Goal: Entertainment & Leisure: Browse casually

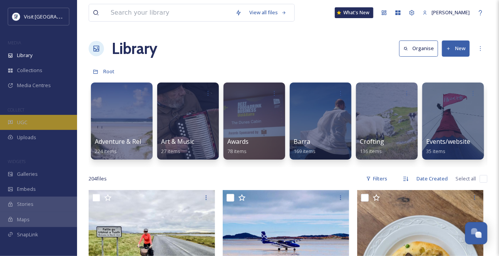
click at [22, 126] on span "UGC" at bounding box center [22, 122] width 10 height 7
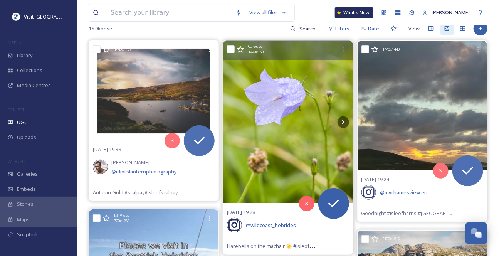
scroll to position [70, 0]
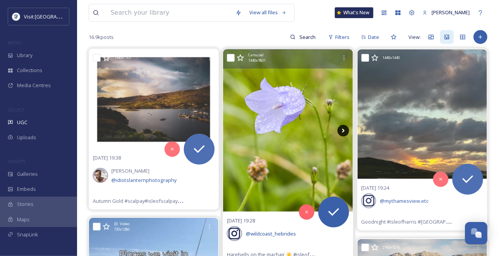
click at [343, 136] on icon at bounding box center [343, 131] width 12 height 12
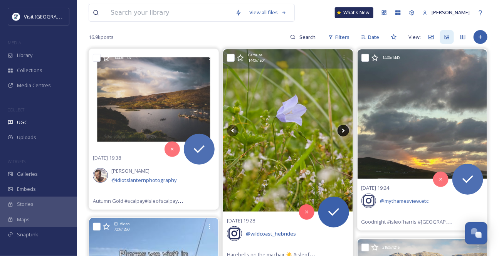
click at [343, 136] on icon at bounding box center [343, 131] width 12 height 12
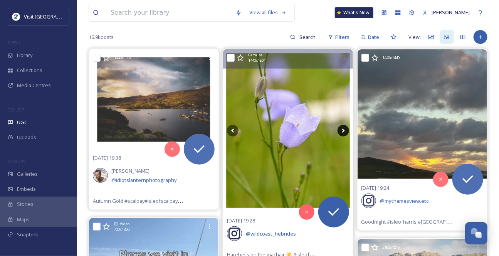
click at [343, 132] on icon at bounding box center [343, 130] width 3 height 4
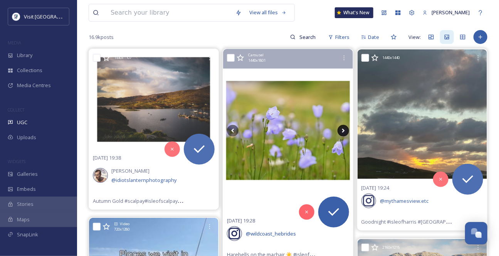
click at [343, 136] on icon at bounding box center [343, 131] width 12 height 12
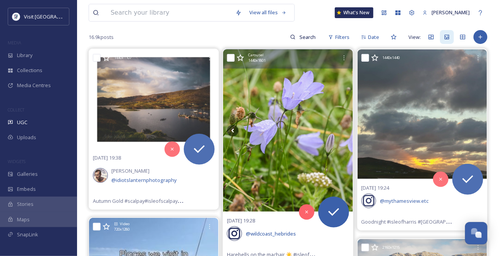
click at [239, 61] on icon at bounding box center [240, 57] width 7 height 7
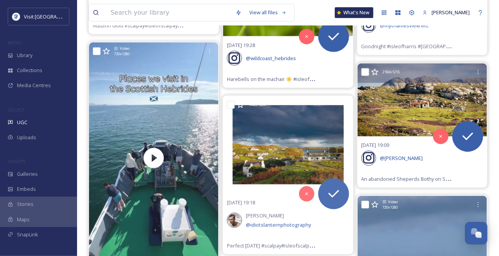
scroll to position [280, 0]
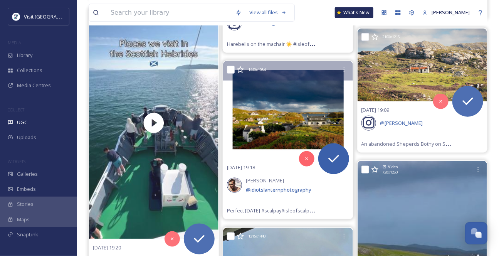
click at [239, 74] on icon at bounding box center [240, 70] width 8 height 8
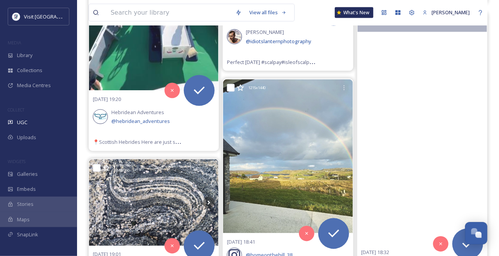
scroll to position [420, 0]
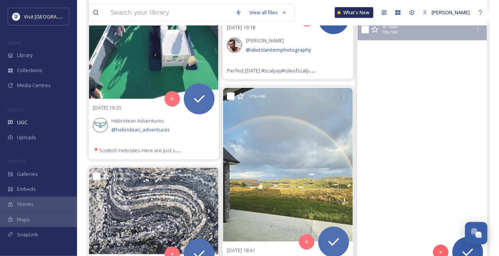
click at [447, 186] on video "The best airport in the world 😍🏴󠁧󠁢󠁳󠁣󠁴󠁿\a\a📍 Barra Airport, Outer Hebrides Scotl…" at bounding box center [421, 136] width 129 height 231
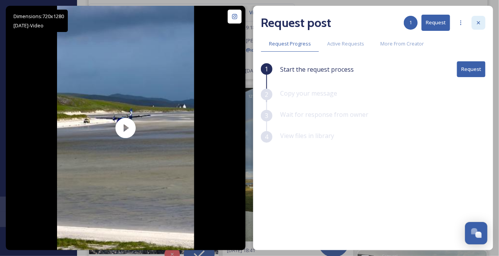
click at [476, 25] on icon at bounding box center [478, 23] width 6 height 6
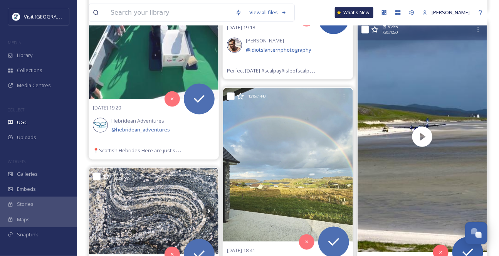
click at [376, 33] on icon at bounding box center [374, 29] width 7 height 7
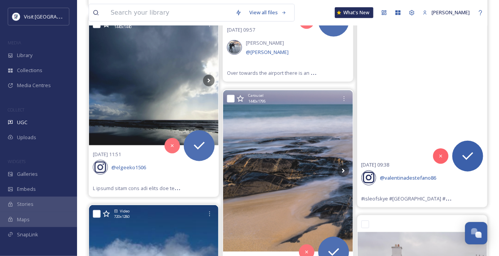
scroll to position [2380, 0]
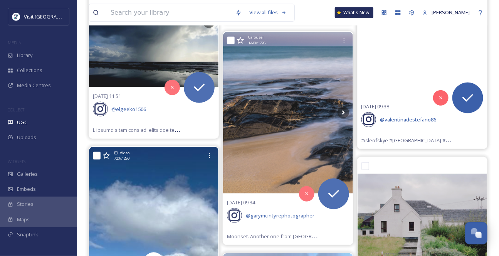
scroll to position [2486, 0]
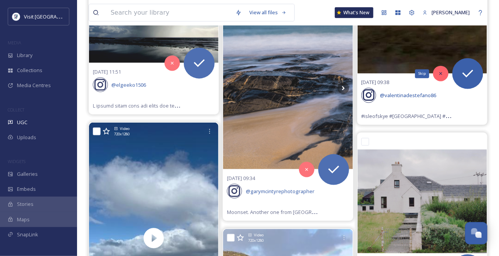
click at [442, 76] on icon at bounding box center [440, 73] width 5 height 5
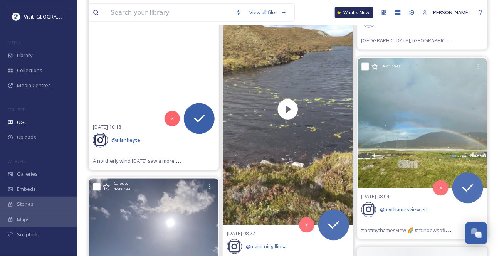
scroll to position [2661, 0]
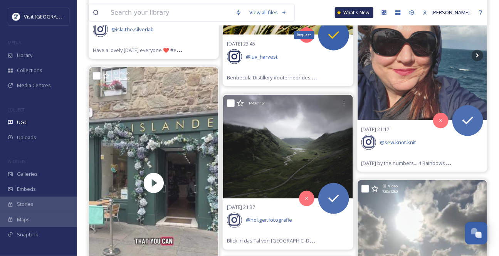
scroll to position [3641, 0]
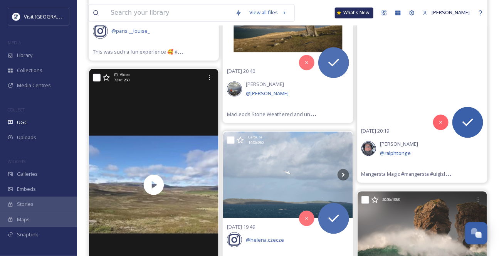
scroll to position [3921, 0]
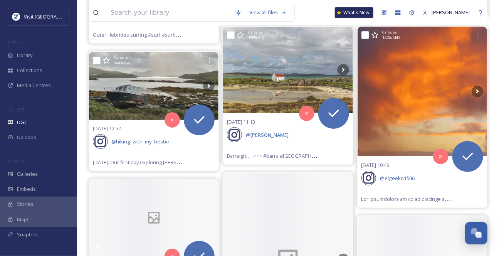
scroll to position [5496, 0]
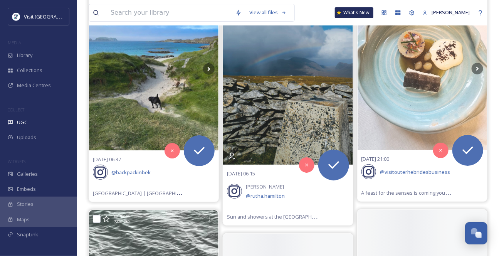
scroll to position [6512, 0]
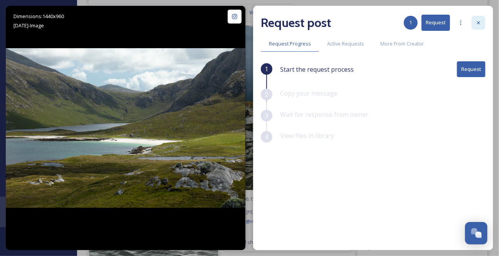
click at [476, 24] on icon at bounding box center [478, 23] width 6 height 6
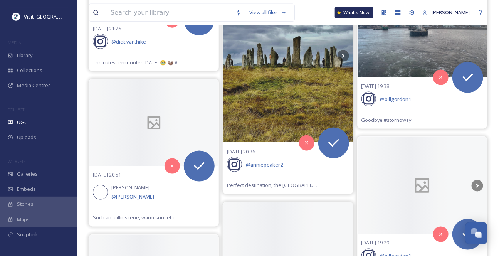
scroll to position [6967, 0]
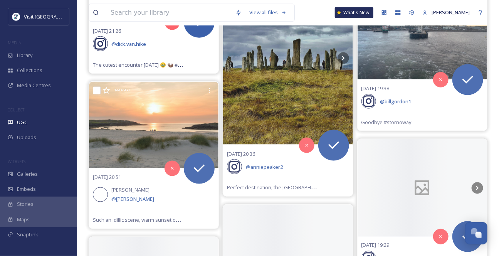
scroll to position [6932, 0]
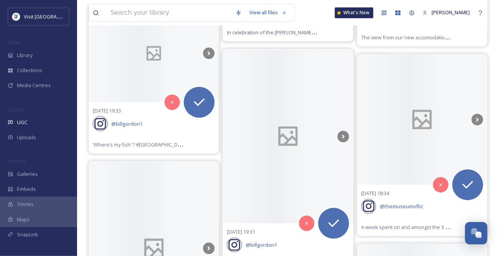
scroll to position [7352, 0]
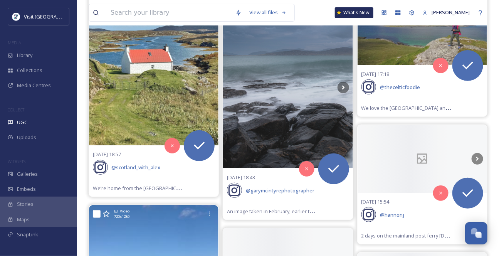
scroll to position [7737, 0]
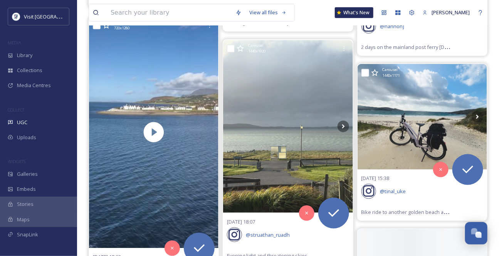
scroll to position [7947, 0]
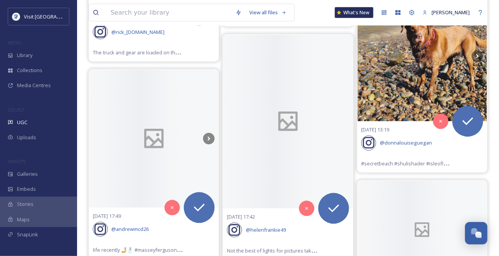
scroll to position [8227, 0]
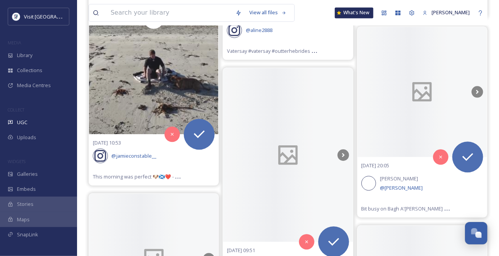
scroll to position [9418, 0]
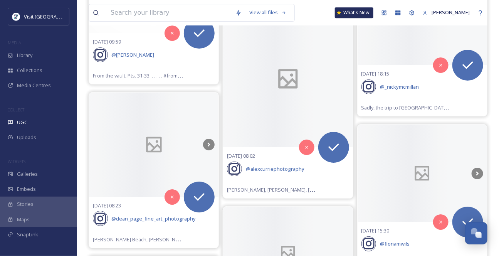
scroll to position [9768, 0]
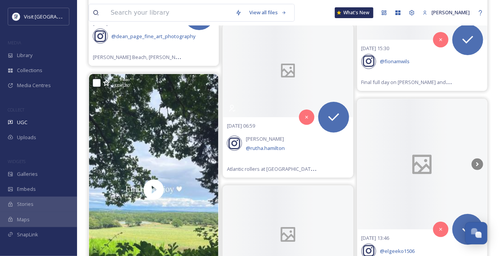
scroll to position [9908, 0]
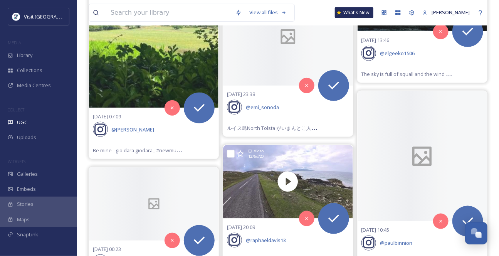
scroll to position [10083, 0]
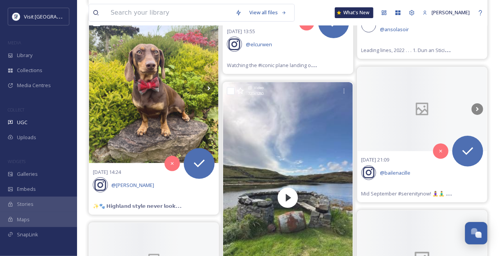
scroll to position [10958, 0]
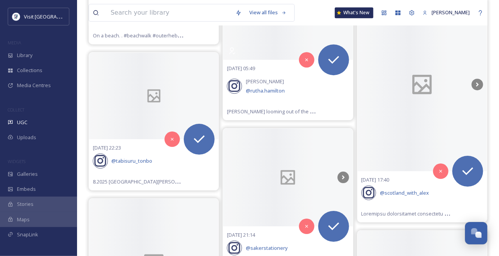
scroll to position [11763, 0]
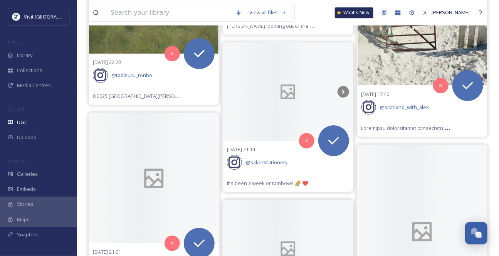
scroll to position [11903, 0]
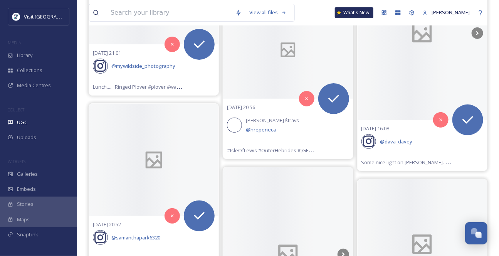
scroll to position [12113, 0]
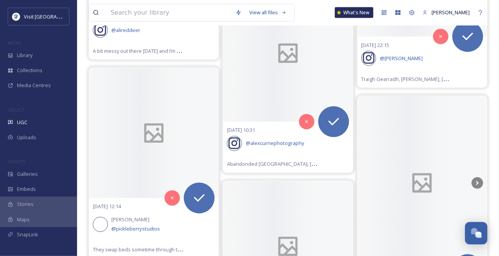
scroll to position [13549, 0]
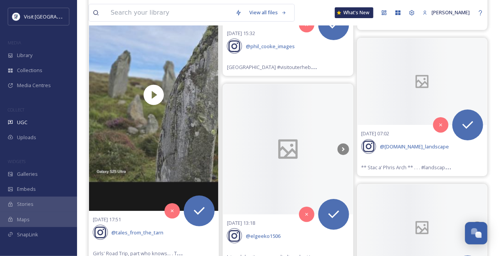
scroll to position [15264, 0]
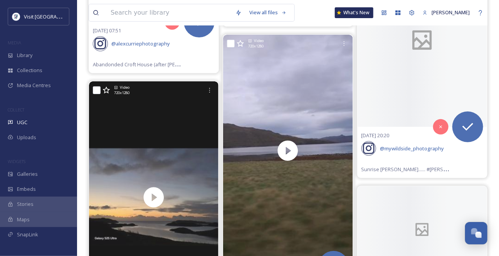
scroll to position [16490, 0]
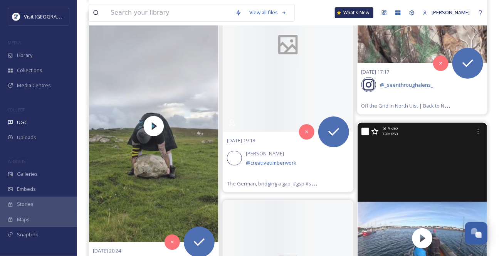
scroll to position [17365, 0]
